Goal: Navigation & Orientation: Find specific page/section

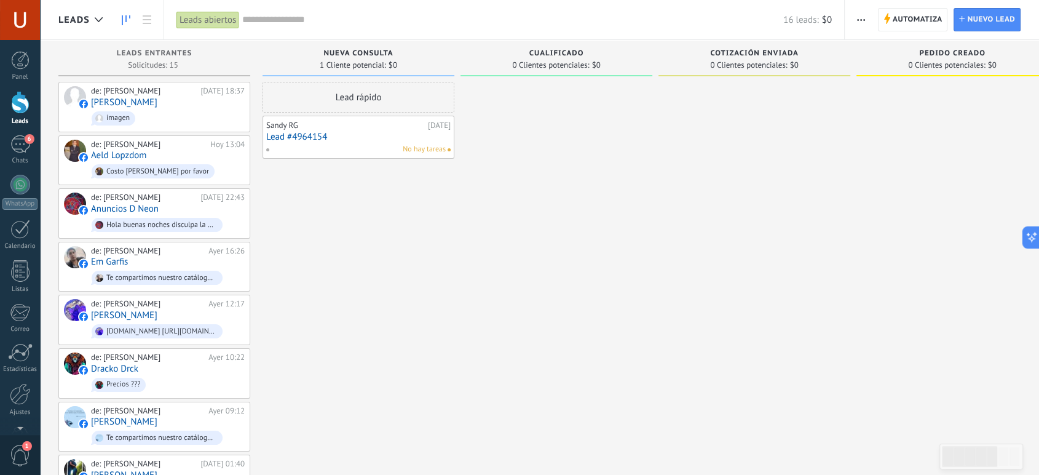
scroll to position [18, 0]
click at [20, 143] on div "6" at bounding box center [20, 144] width 20 height 18
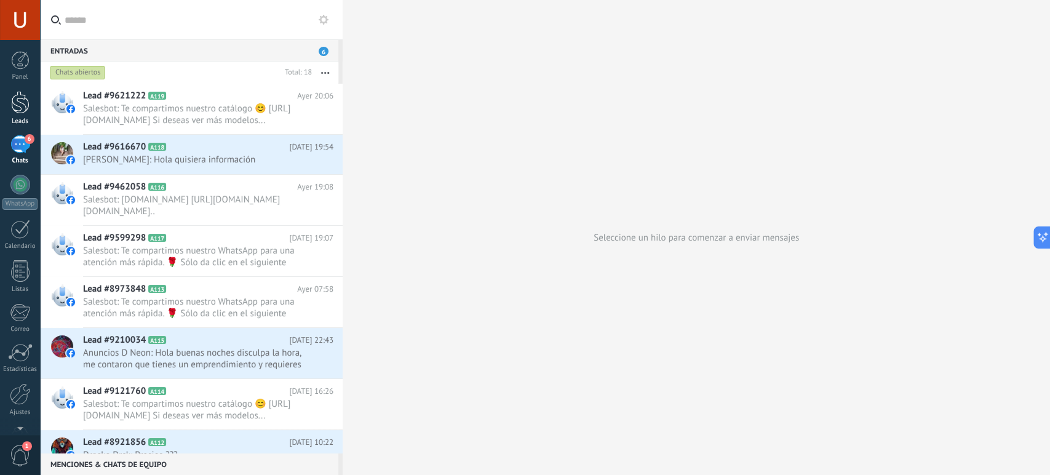
click at [18, 100] on div at bounding box center [20, 102] width 18 height 23
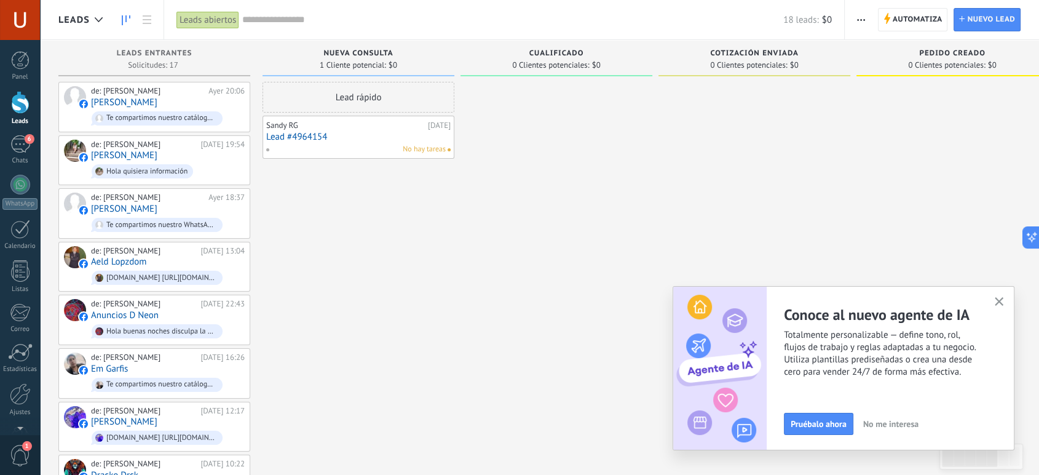
click at [998, 302] on icon "button" at bounding box center [999, 301] width 9 height 9
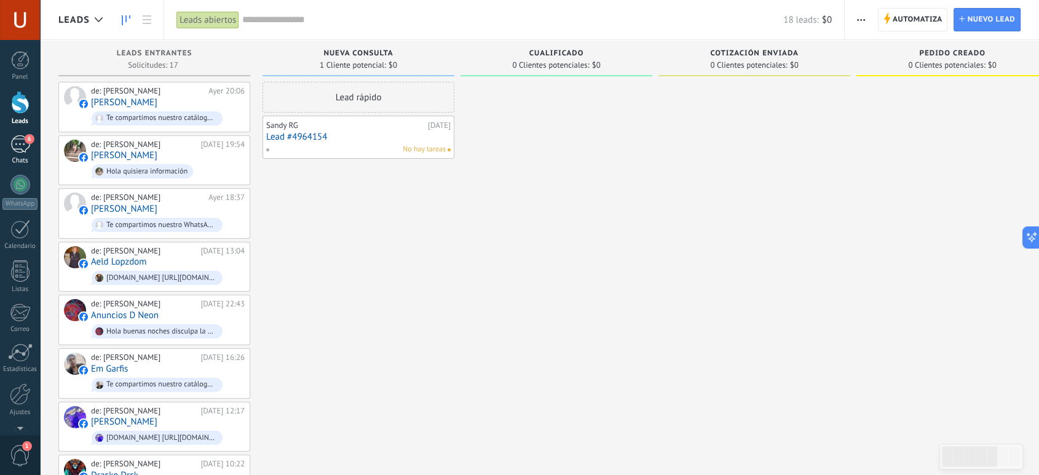
click at [21, 149] on div "6" at bounding box center [20, 144] width 20 height 18
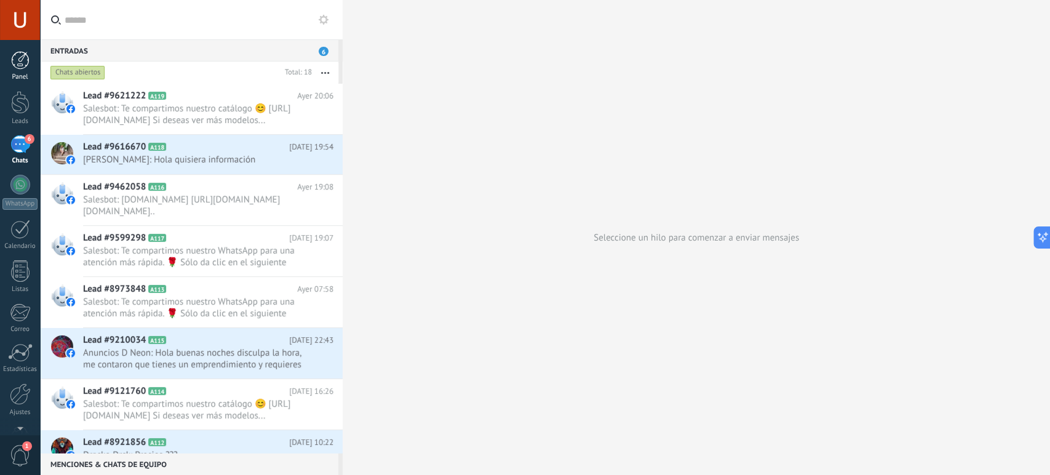
click at [20, 55] on div at bounding box center [20, 60] width 18 height 18
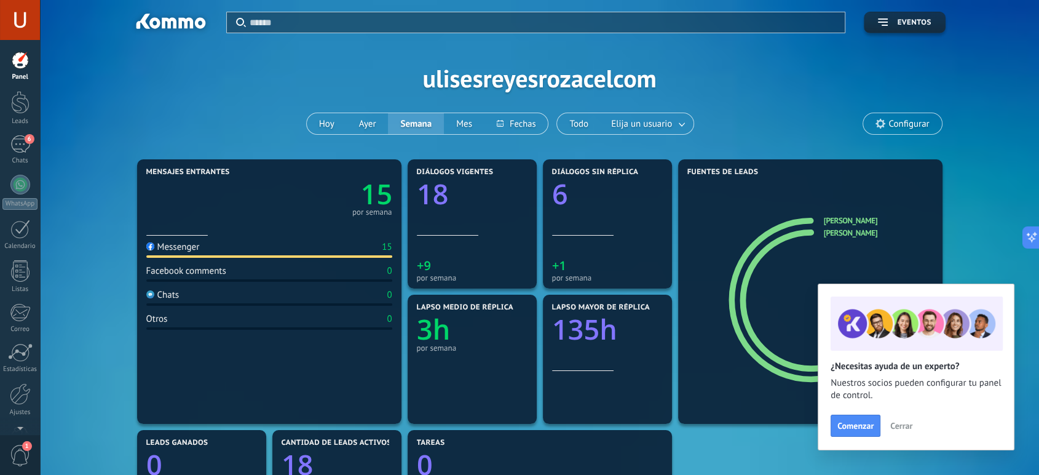
click at [886, 426] on button "Cerrar" at bounding box center [901, 425] width 33 height 18
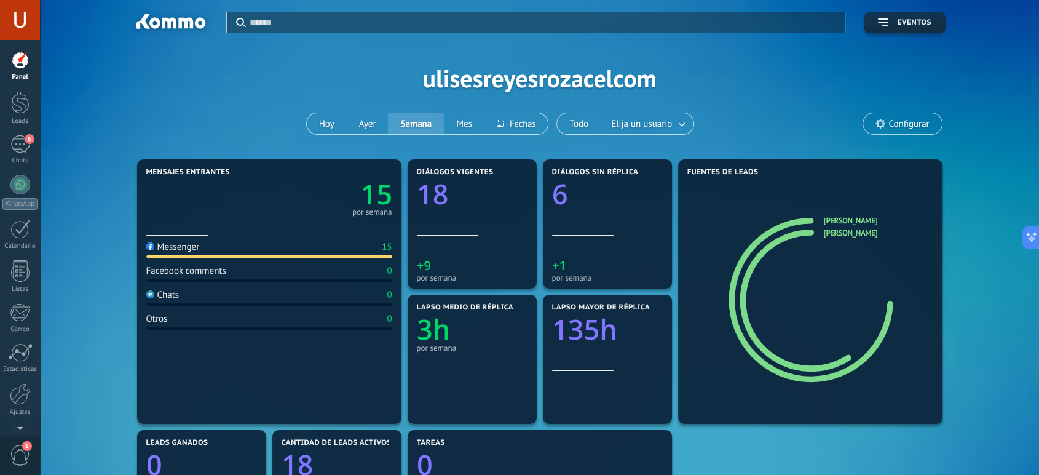
click at [23, 134] on div "Panel Leads 6 Chats WhatsApp Clientes" at bounding box center [20, 261] width 40 height 421
click at [23, 141] on div "6" at bounding box center [20, 144] width 20 height 18
